Goal: Find specific page/section: Find specific page/section

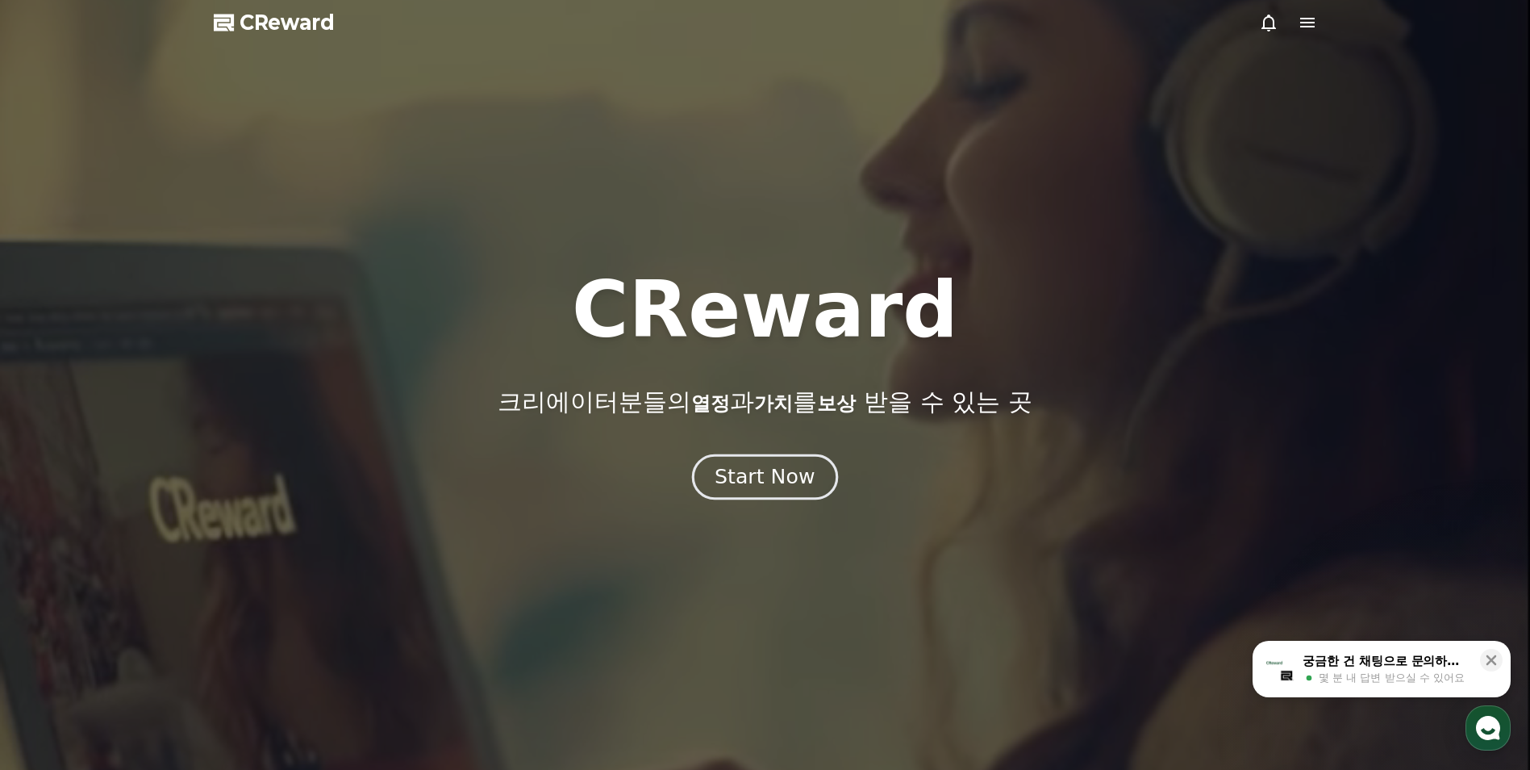
click at [796, 472] on div "Start Now" at bounding box center [765, 476] width 100 height 27
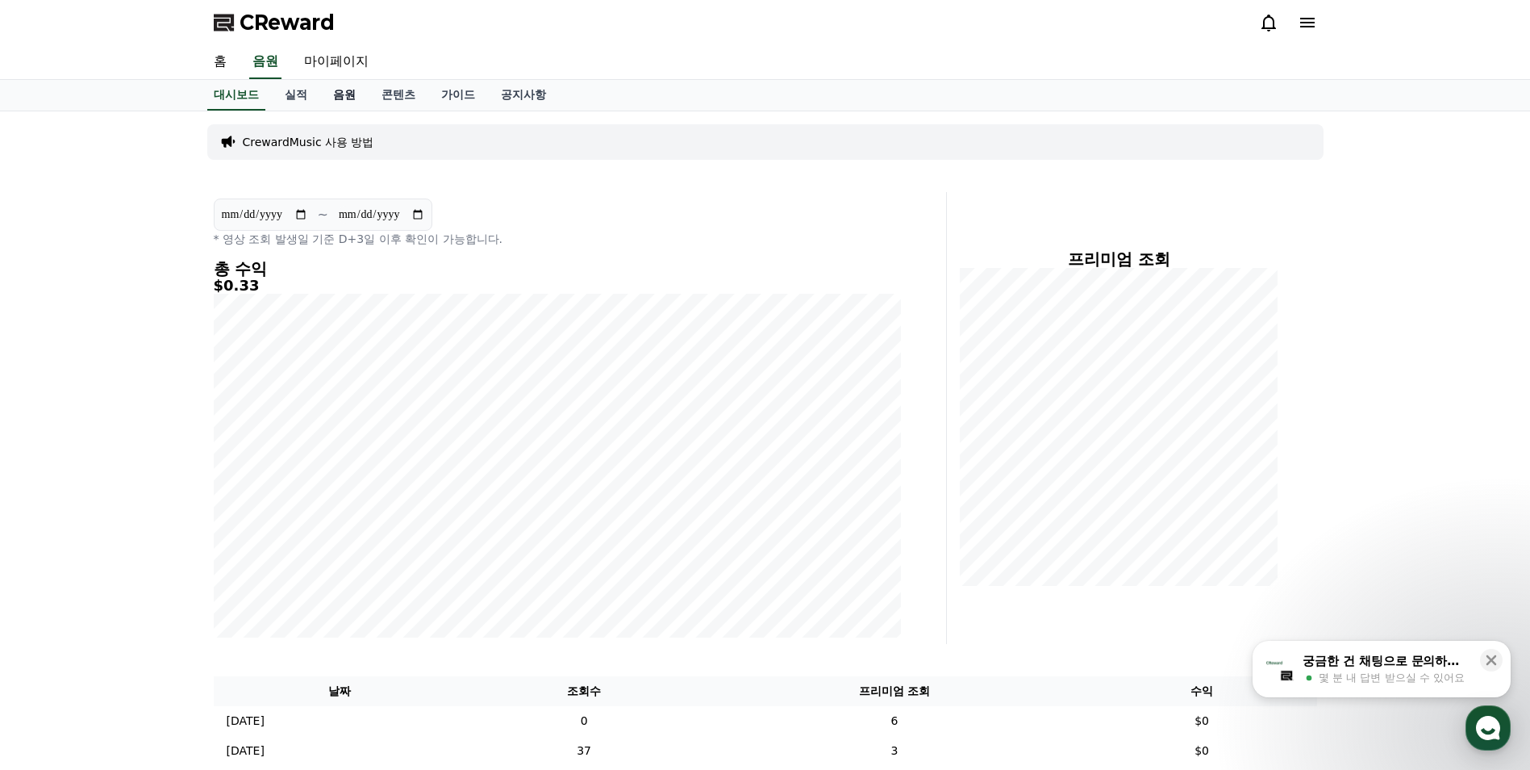
click at [333, 100] on link "음원" at bounding box center [344, 95] width 48 height 31
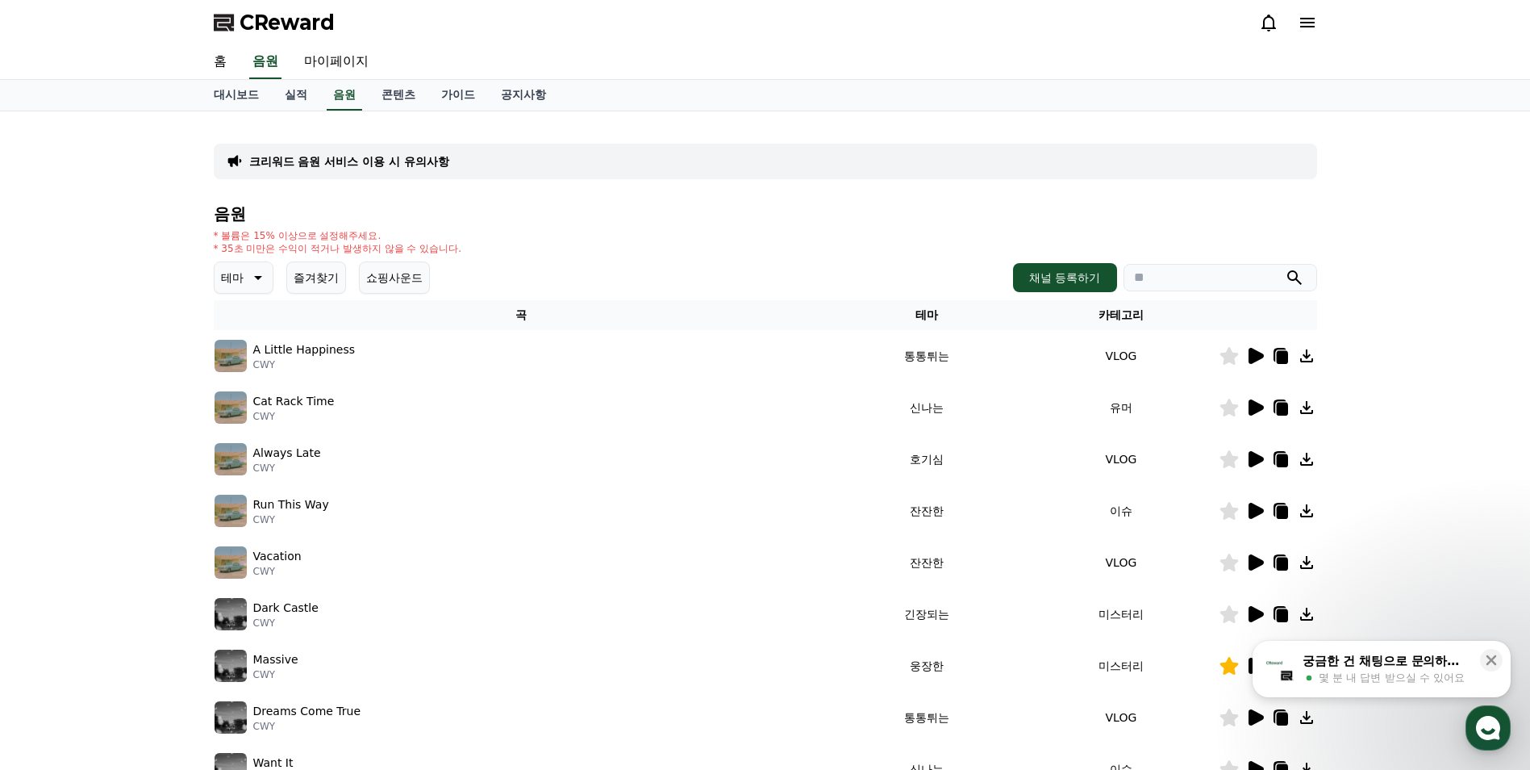
click at [1179, 278] on input "search" at bounding box center [1221, 277] width 194 height 27
type input "*"
type input "****"
click at [1285, 268] on button "submit" at bounding box center [1294, 277] width 19 height 19
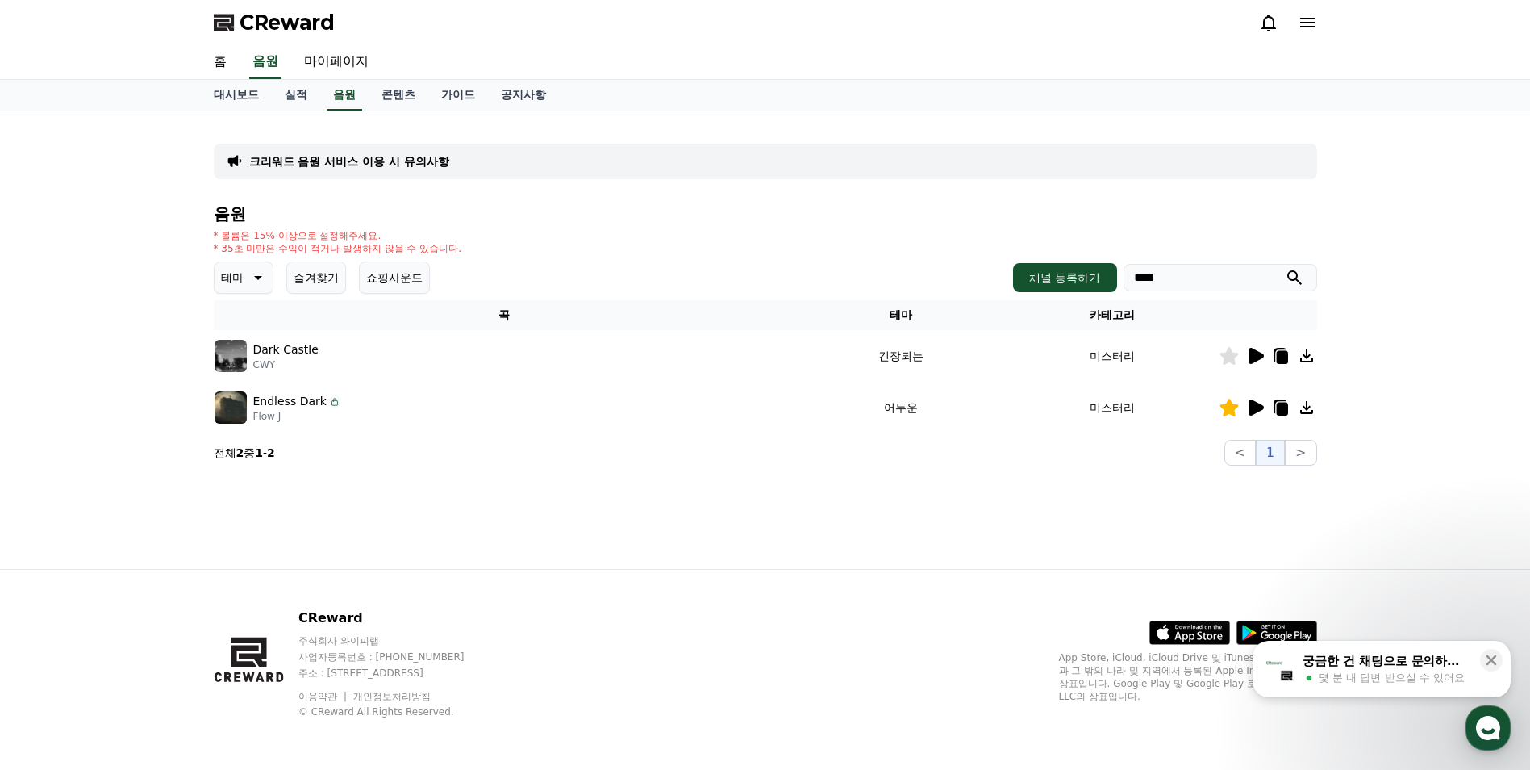
click at [1286, 359] on icon at bounding box center [1281, 357] width 11 height 13
